Goal: Navigation & Orientation: Find specific page/section

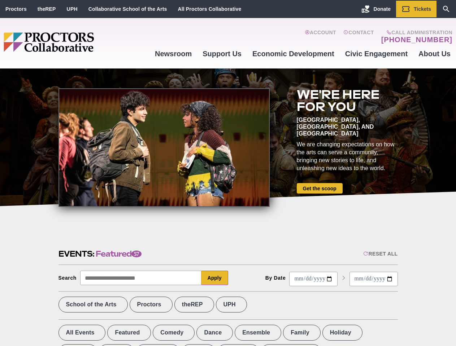
click at [228, 173] on div at bounding box center [163, 147] width 211 height 119
click at [380, 254] on div "Reset All" at bounding box center [380, 254] width 34 height 6
click at [215, 278] on button "Apply" at bounding box center [214, 278] width 27 height 14
